Goal: Information Seeking & Learning: Check status

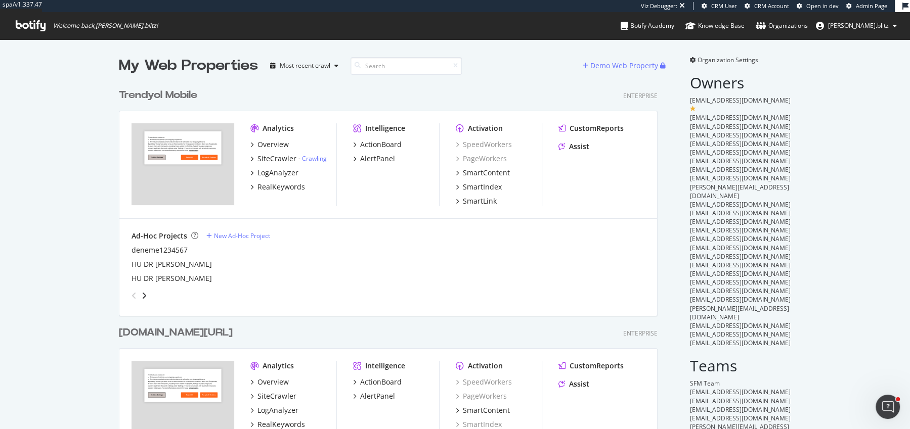
scroll to position [1457, 546]
